Goal: Task Accomplishment & Management: Complete application form

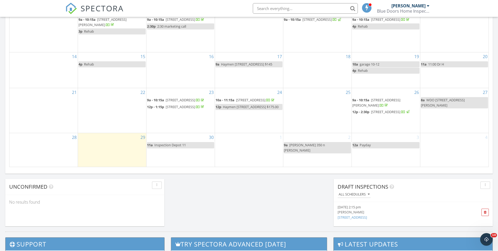
scroll to position [486, 507]
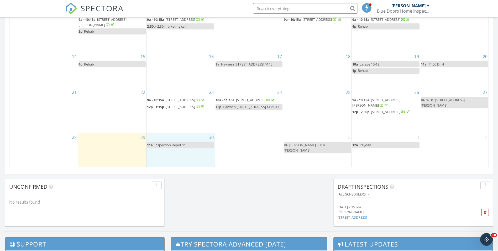
click at [175, 163] on div "30 11a Inspection Depot 11" at bounding box center [181, 149] width 68 height 33
click at [182, 144] on link "Inspection" at bounding box center [180, 141] width 27 height 8
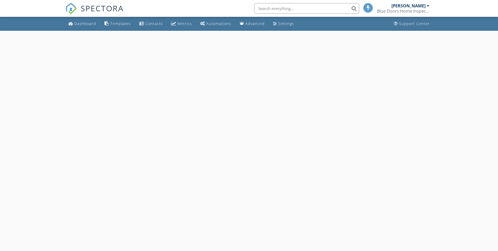
select select "8"
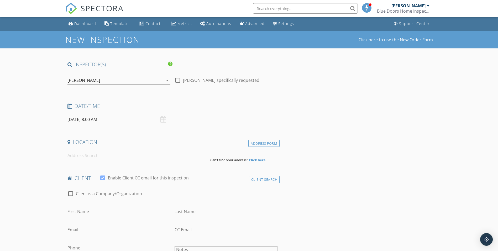
click at [99, 118] on input "09/30/2025 8:00 AM" at bounding box center [119, 119] width 103 height 13
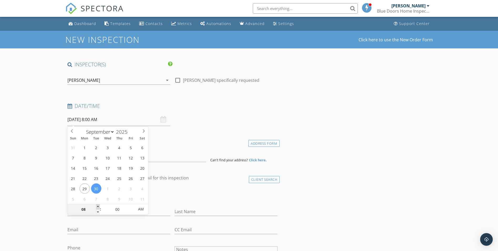
type input "09"
type input "09/30/2025 9:00 AM"
click at [98, 205] on span at bounding box center [98, 206] width 4 height 5
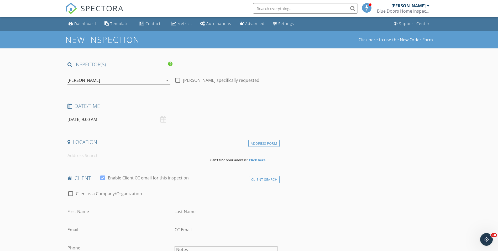
click at [95, 158] on input at bounding box center [137, 155] width 139 height 13
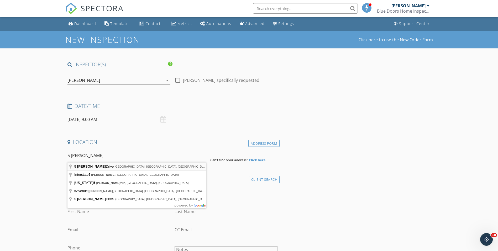
type input "5 Williams Drive, Palm Coast, FL, USA"
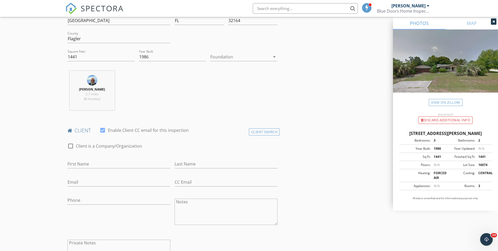
scroll to position [158, 0]
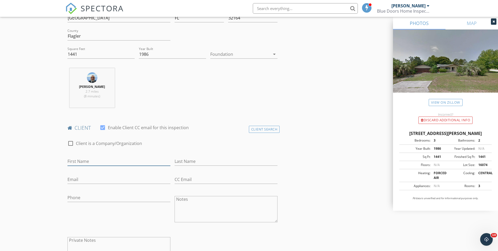
click at [110, 163] on input "First Name" at bounding box center [119, 161] width 103 height 9
type input "Don"
click at [113, 196] on input "Phone" at bounding box center [119, 197] width 103 height 9
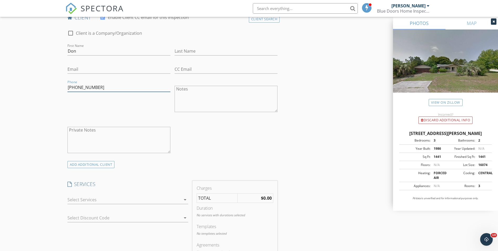
scroll to position [289, 0]
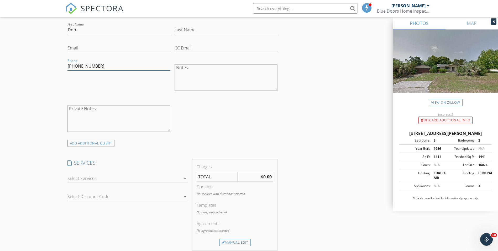
type input "386-843-2908"
click at [119, 181] on div at bounding box center [125, 178] width 114 height 8
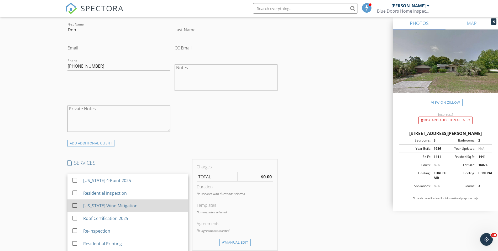
click at [118, 204] on div "Florida Wind Mitigation" at bounding box center [110, 205] width 54 height 6
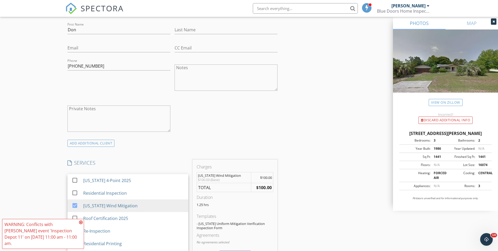
click at [43, 179] on div "New Inspection Click here to use the New Order Form INSPECTOR(S) check_box Chad…" at bounding box center [249, 200] width 498 height 916
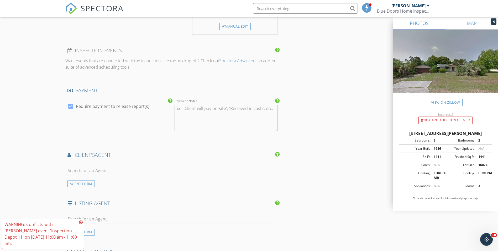
scroll to position [526, 0]
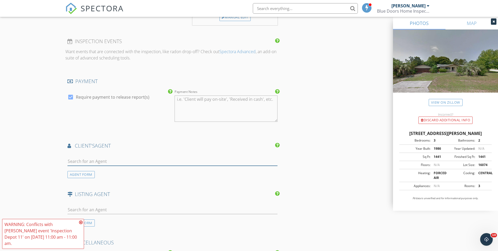
click at [122, 162] on input "text" at bounding box center [173, 161] width 210 height 9
type input "mike"
click at [120, 170] on li "Mike Zeeff IOA" at bounding box center [173, 173] width 210 height 15
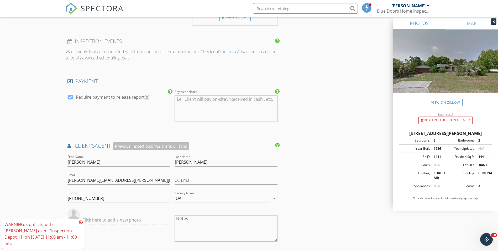
click at [36, 174] on div "New Inspection Click here to use the New Order Form INSPECTOR(S) check_box Chad…" at bounding box center [249, 23] width 498 height 1036
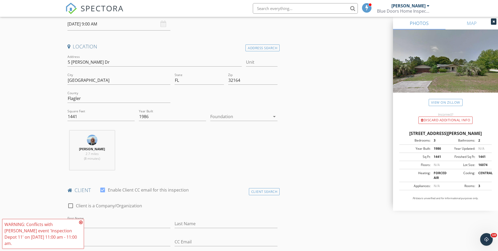
scroll to position [106, 0]
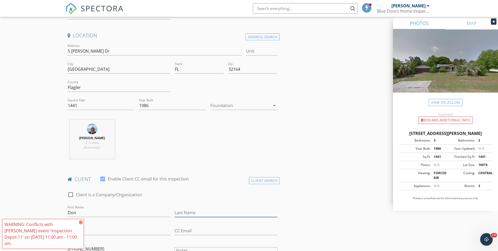
click at [193, 209] on input "Last Name" at bounding box center [226, 212] width 103 height 9
type input "Kokenge"
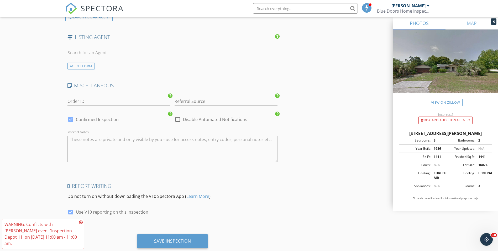
scroll to position [816, 0]
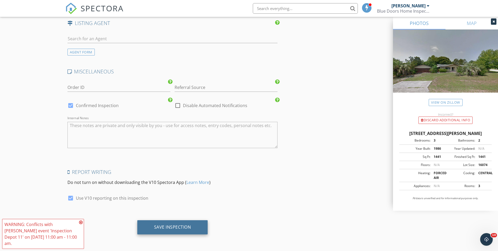
click at [174, 227] on div "Save Inspection" at bounding box center [172, 226] width 37 height 5
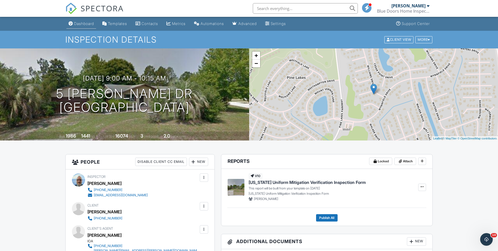
click at [78, 24] on div "Dashboard" at bounding box center [84, 23] width 20 height 4
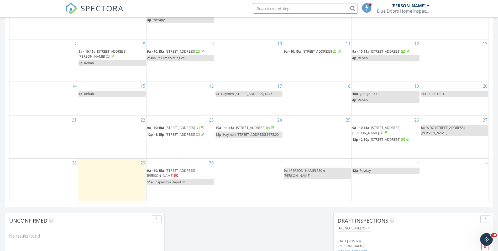
scroll to position [289, 0]
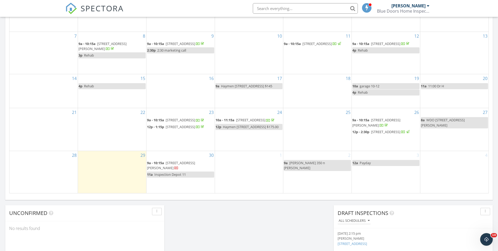
click at [6, 178] on div "September 2025 today list day week cal wk 4 wk month Sun Mon Tue Wed Thu Fri Sa…" at bounding box center [249, 77] width 488 height 239
